Goal: Task Accomplishment & Management: Complete application form

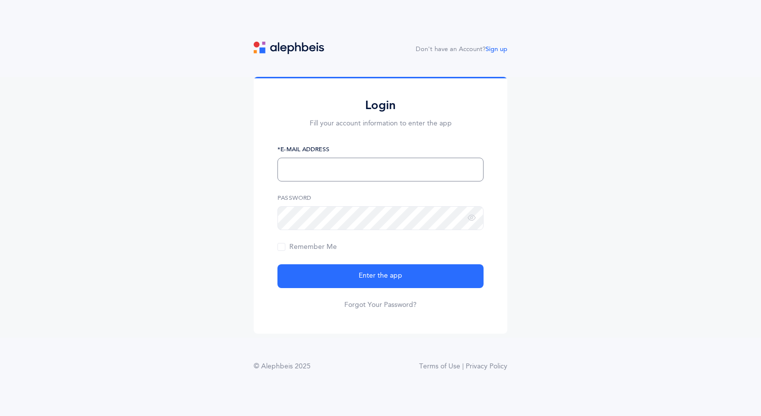
click at [354, 177] on input "text" at bounding box center [380, 170] width 206 height 24
click at [338, 133] on div "Login Fill your account information to enter the app *E-Mail Address This field…" at bounding box center [380, 204] width 206 height 212
click at [348, 165] on input "text" at bounding box center [380, 170] width 206 height 24
type input "dgroner@chederchabadfl.com"
click at [473, 215] on icon at bounding box center [472, 217] width 8 height 9
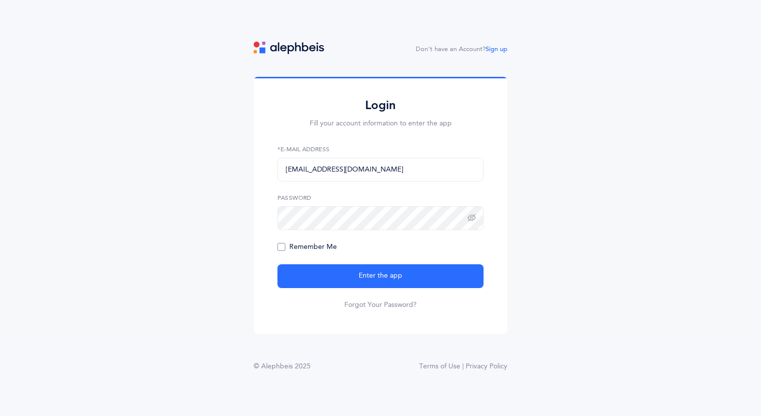
click at [286, 250] on span "Remember Me" at bounding box center [306, 247] width 59 height 8
click at [0, 0] on input "Remember Me" at bounding box center [0, 0] width 0 height 0
click at [276, 223] on div "Login Fill your account information to enter the app dgroner@chederchabadfl.com…" at bounding box center [381, 205] width 254 height 256
click at [276, 219] on div "Login Fill your account information to enter the app dgroner@chederchabadfl.com…" at bounding box center [381, 205] width 254 height 256
click at [276, 217] on div "Login Fill your account information to enter the app dgroner@chederchabadfl.com…" at bounding box center [381, 205] width 254 height 256
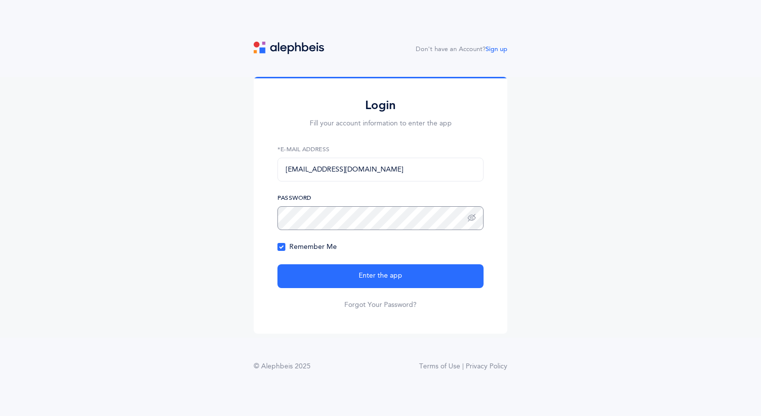
click at [254, 226] on div "Login Fill your account information to enter the app dgroner@chederchabadfl.com…" at bounding box center [381, 205] width 254 height 256
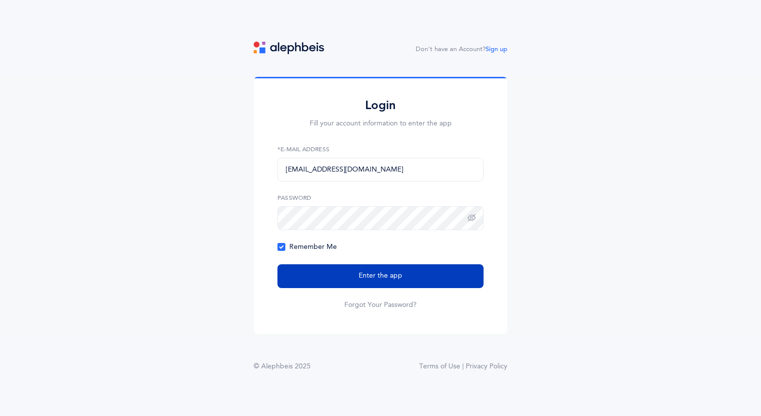
click at [360, 274] on span "Enter the app" at bounding box center [381, 275] width 44 height 10
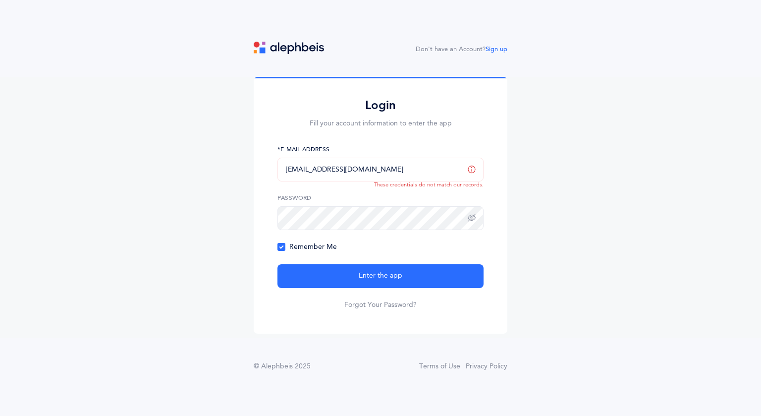
drag, startPoint x: 389, startPoint y: 167, endPoint x: 190, endPoint y: 170, distance: 198.7
click at [190, 170] on div "Login Fill your account information to enter the app dgroner@chederchabadfl.com…" at bounding box center [380, 207] width 761 height 260
click at [158, 196] on div "Login Fill your account information to enter the app *E-Mail Address This field…" at bounding box center [380, 207] width 761 height 260
click at [500, 48] on link "Sign up" at bounding box center [496, 49] width 22 height 7
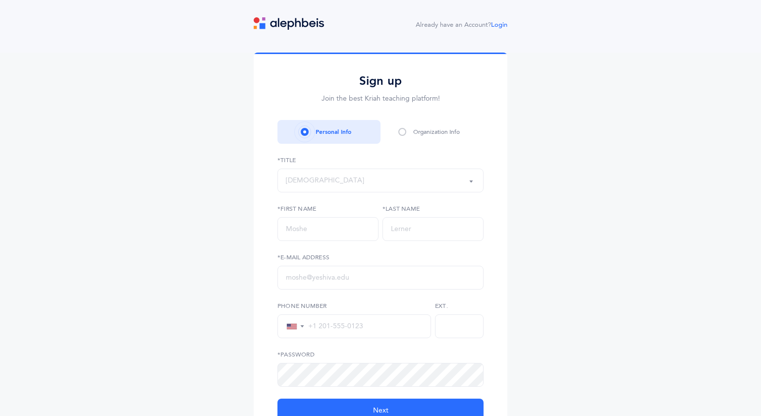
select select
click at [395, 137] on div "Organization Info" at bounding box center [431, 132] width 103 height 24
click at [399, 131] on span at bounding box center [402, 132] width 8 height 8
click at [398, 130] on span at bounding box center [402, 132] width 8 height 8
click at [401, 133] on span at bounding box center [402, 132] width 8 height 8
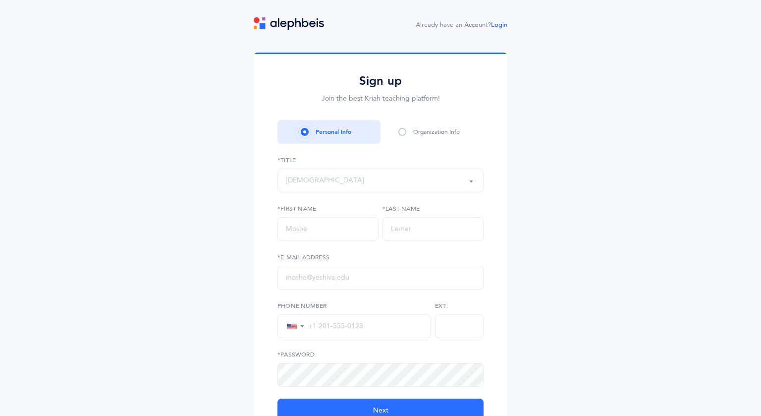
click at [399, 131] on span at bounding box center [402, 132] width 8 height 8
click at [340, 124] on div "Personal Info" at bounding box center [328, 132] width 103 height 24
click at [404, 131] on span at bounding box center [402, 132] width 8 height 8
